Goal: Task Accomplishment & Management: Use online tool/utility

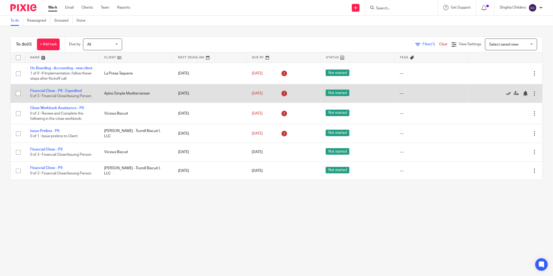
click at [506, 96] on icon at bounding box center [508, 93] width 5 height 5
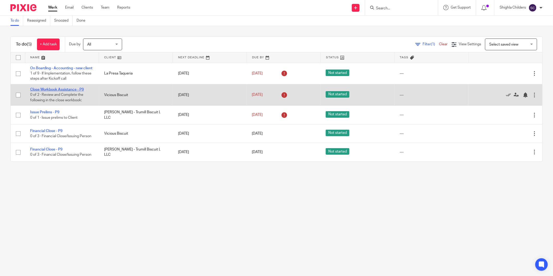
click at [80, 91] on link "Close Workbook Assistance - P9" at bounding box center [57, 90] width 54 height 4
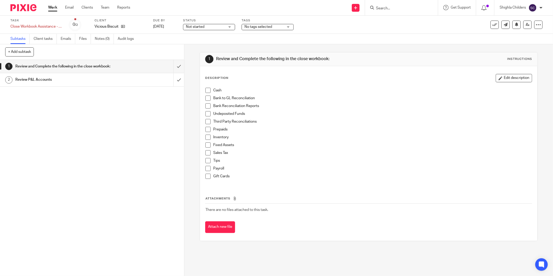
click at [255, 27] on span "No tags selected" at bounding box center [259, 27] width 28 height 4
click at [213, 28] on span "Not started" at bounding box center [205, 26] width 39 height 5
click at [261, 25] on span "No tags selected" at bounding box center [264, 26] width 39 height 5
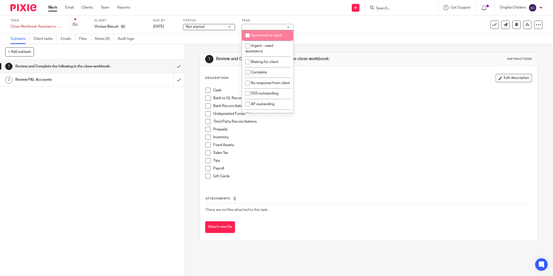
click at [220, 26] on span "Not started" at bounding box center [205, 26] width 39 height 5
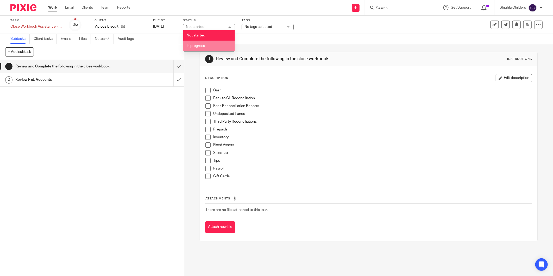
click at [213, 41] on li "In progress" at bounding box center [209, 46] width 52 height 11
click at [55, 7] on link "Work" at bounding box center [52, 7] width 9 height 5
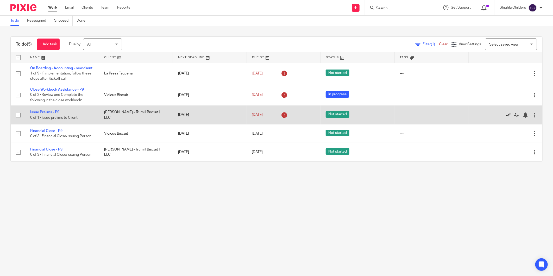
click at [506, 118] on icon at bounding box center [508, 115] width 5 height 5
